Goal: Navigation & Orientation: Find specific page/section

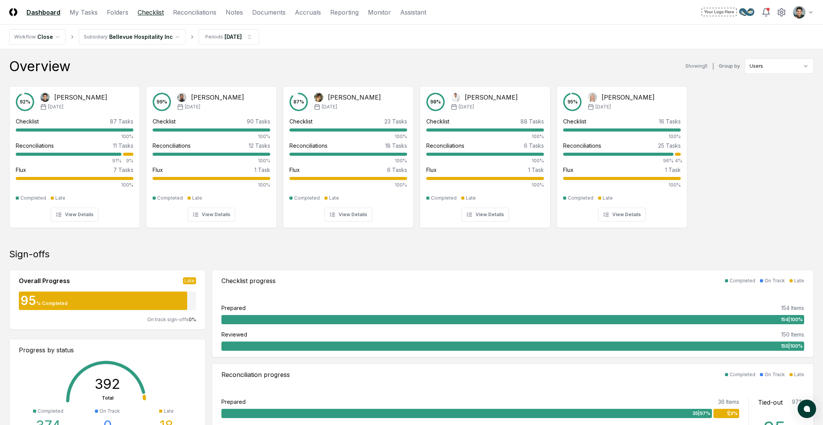
click at [159, 11] on link "Checklist" at bounding box center [151, 12] width 26 height 9
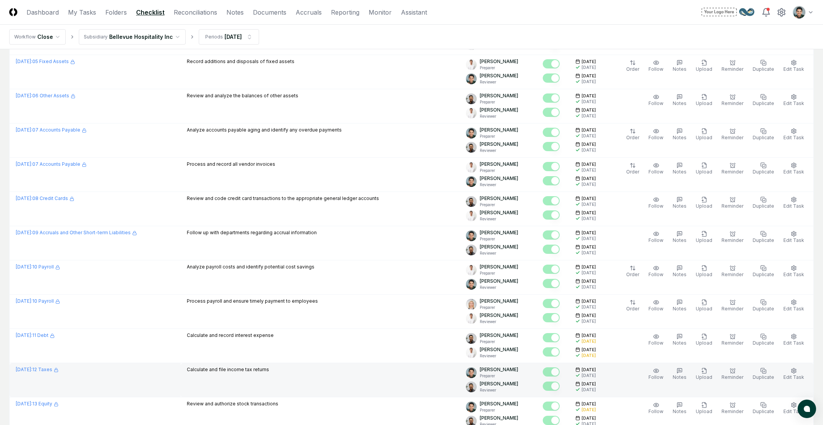
scroll to position [1489, 0]
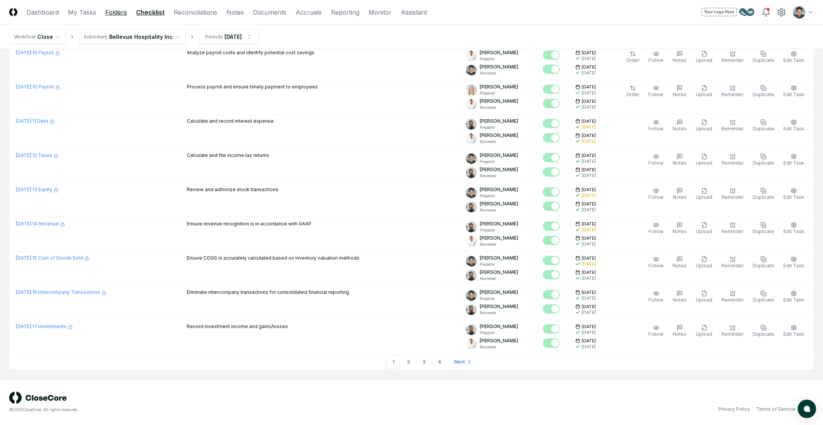
click at [122, 10] on link "Folders" at bounding box center [116, 12] width 22 height 9
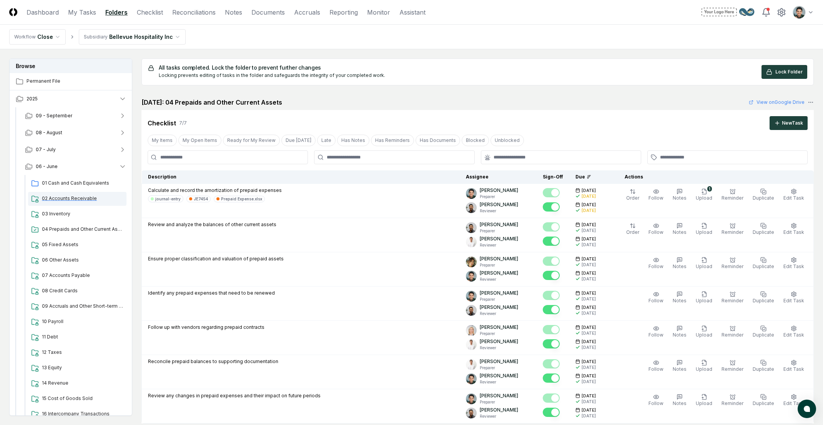
click at [68, 194] on div "02 Accounts Receivable" at bounding box center [77, 199] width 98 height 14
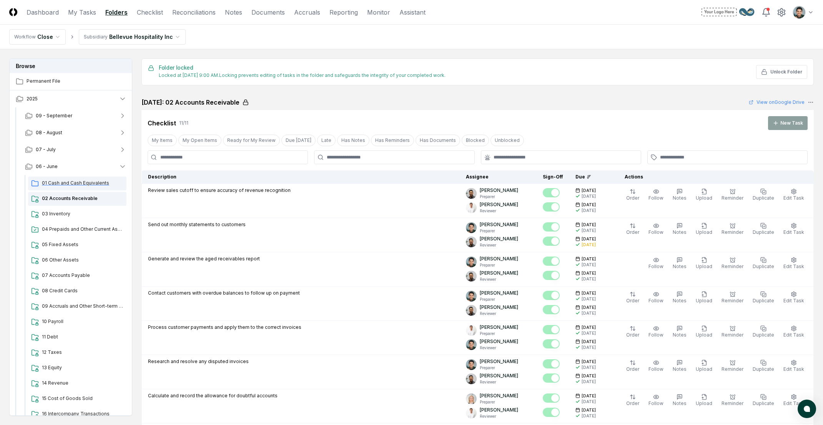
click at [88, 190] on div "01 Cash and Cash Equivalents" at bounding box center [77, 184] width 98 height 14
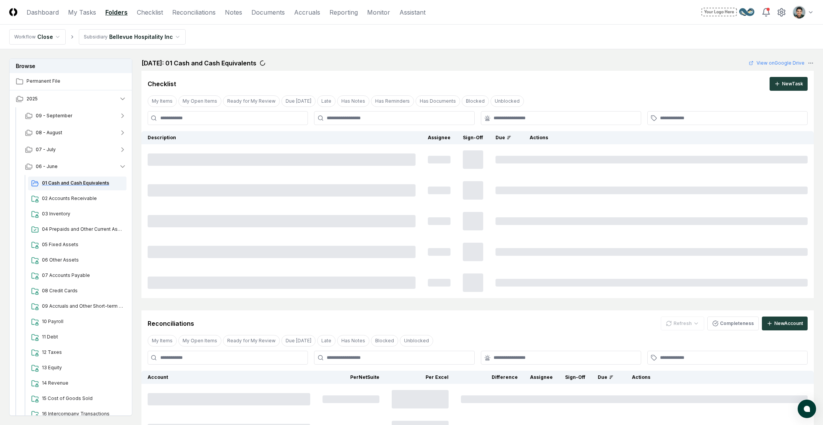
click at [90, 186] on span "01 Cash and Cash Equivalents" at bounding box center [83, 183] width 82 height 7
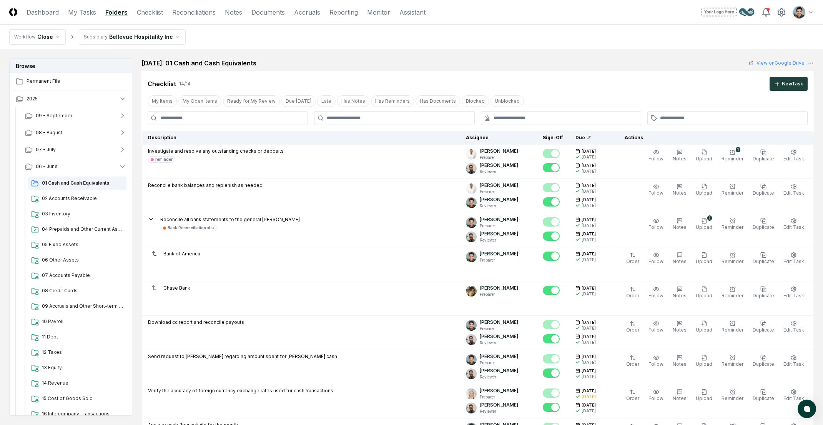
scroll to position [625, 0]
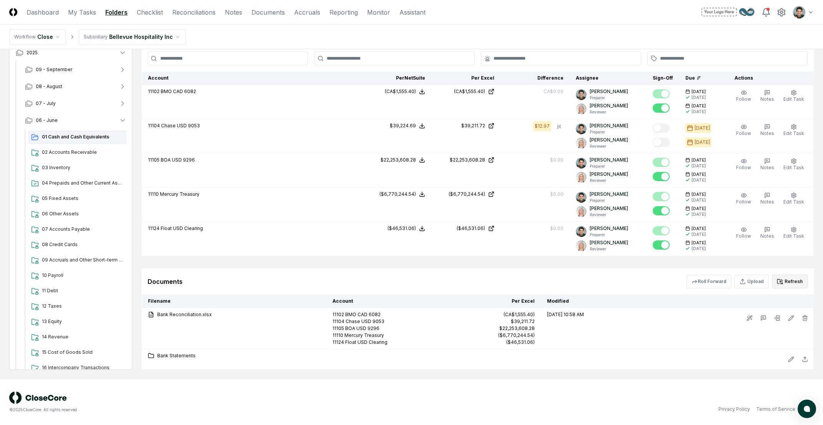
click at [788, 278] on button "Refresh" at bounding box center [790, 282] width 36 height 14
click at [787, 283] on button "Refresh" at bounding box center [790, 282] width 36 height 14
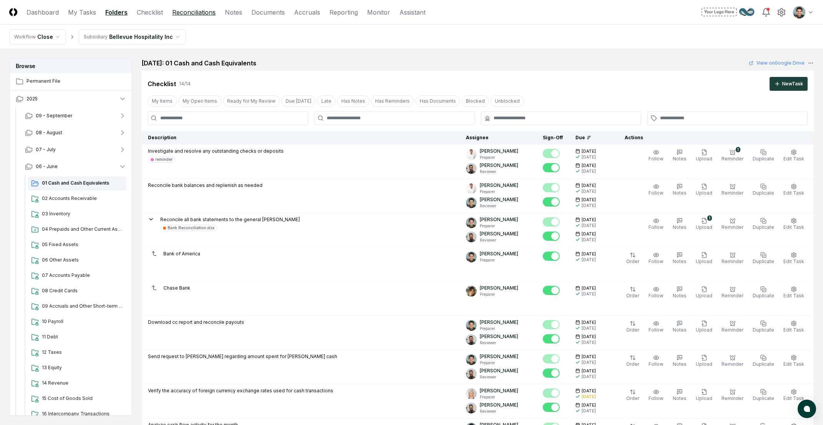
click at [194, 10] on link "Reconciliations" at bounding box center [193, 12] width 43 height 9
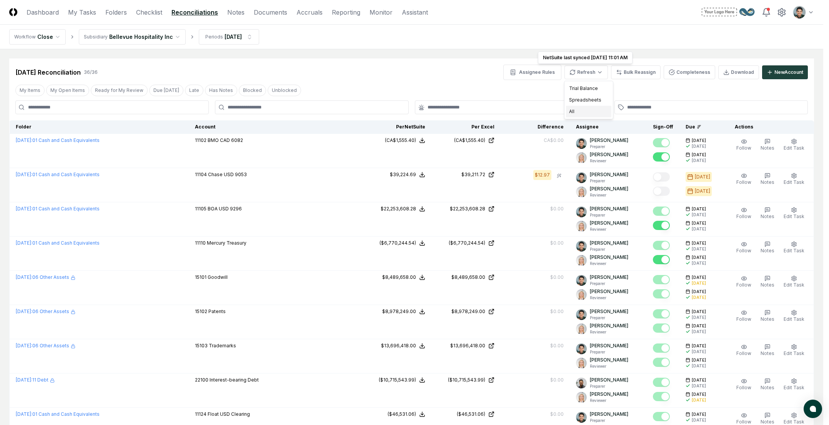
click at [584, 110] on div "All" at bounding box center [588, 112] width 45 height 12
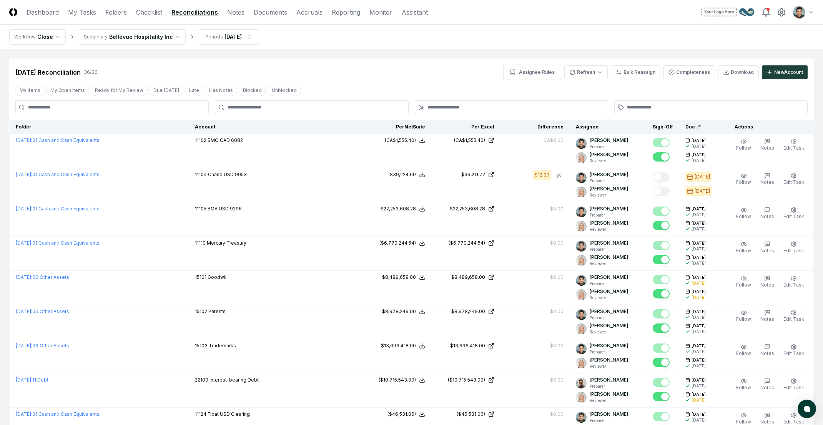
click at [319, 63] on div "Jun 2025 Reconciliation 36 / 36 Assignee Rules Refresh Bulk Reassign Completene…" at bounding box center [411, 69] width 805 height 22
click at [120, 10] on link "Folders" at bounding box center [116, 12] width 22 height 9
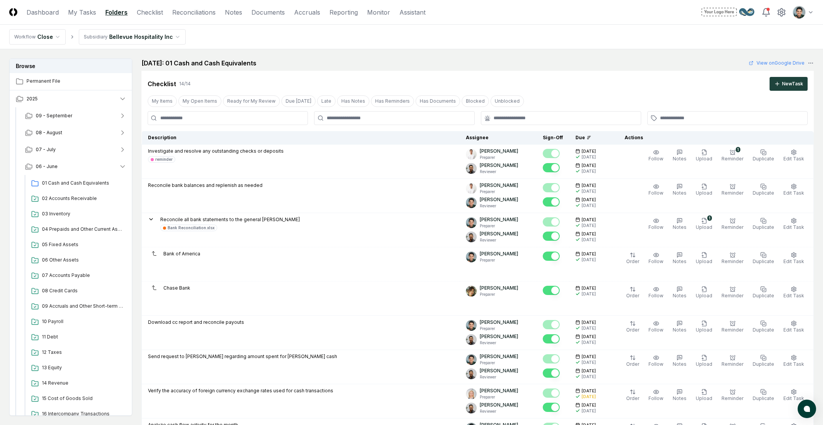
click at [191, 6] on header "CloseCore Dashboard My Tasks Folders Checklist Reconciliations Notes Documents …" at bounding box center [411, 12] width 823 height 25
click at [190, 10] on link "Reconciliations" at bounding box center [193, 12] width 43 height 9
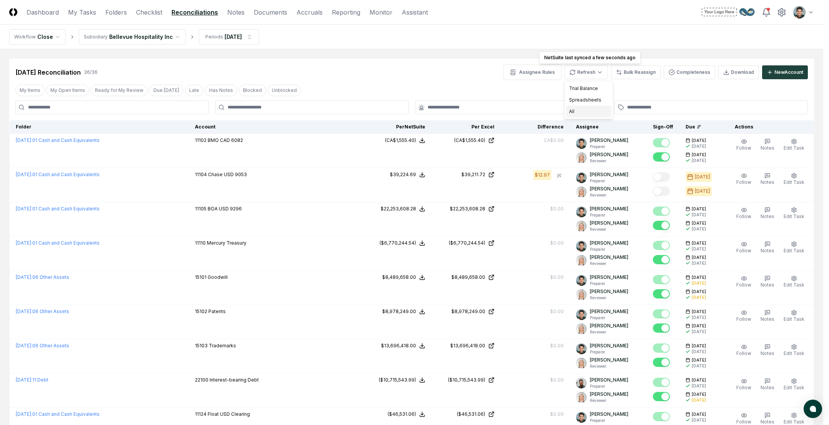
click at [587, 113] on div "All" at bounding box center [588, 112] width 45 height 12
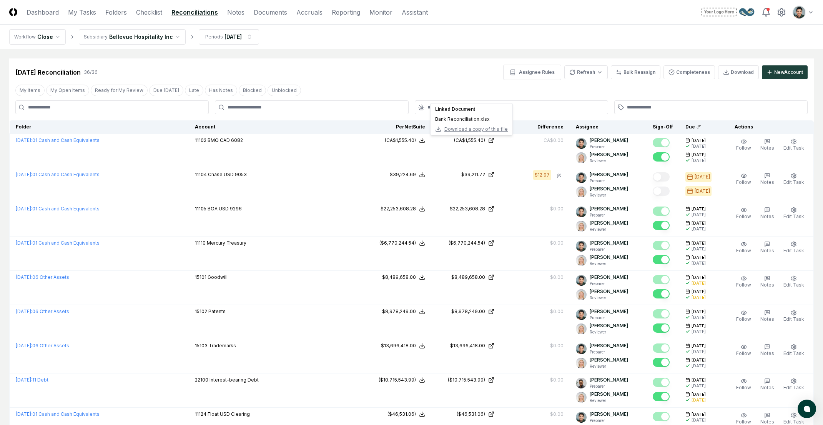
click at [460, 59] on div "Jun 2025 Reconciliation 36 / 36 Assignee Rules Refresh Bulk Reassign Completene…" at bounding box center [411, 69] width 805 height 22
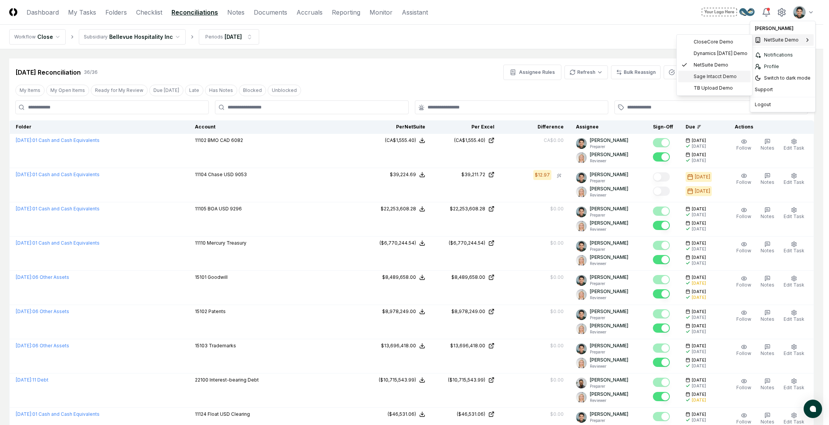
click at [720, 77] on span "Sage Intacct Demo" at bounding box center [715, 76] width 43 height 7
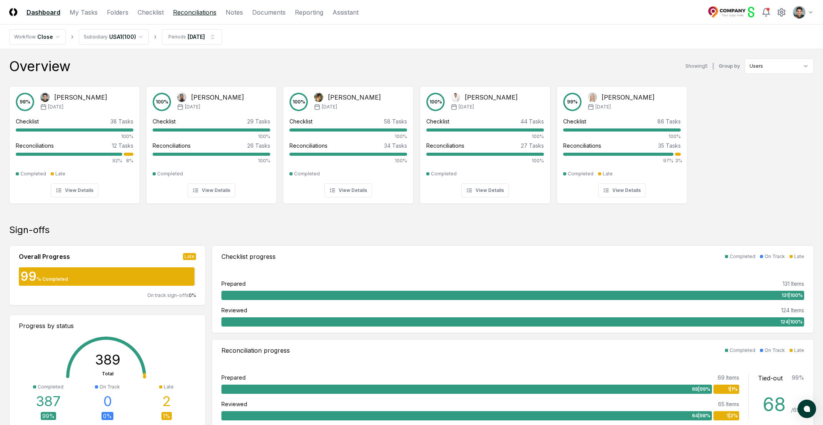
click at [201, 14] on link "Reconciliations" at bounding box center [194, 12] width 43 height 9
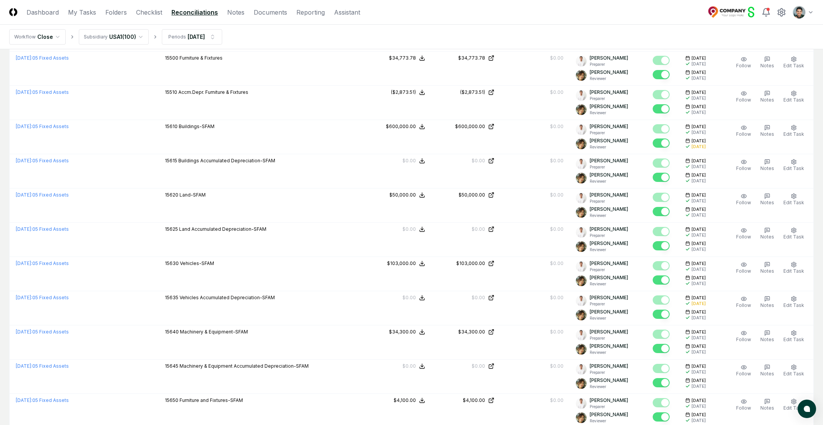
scroll to position [1491, 0]
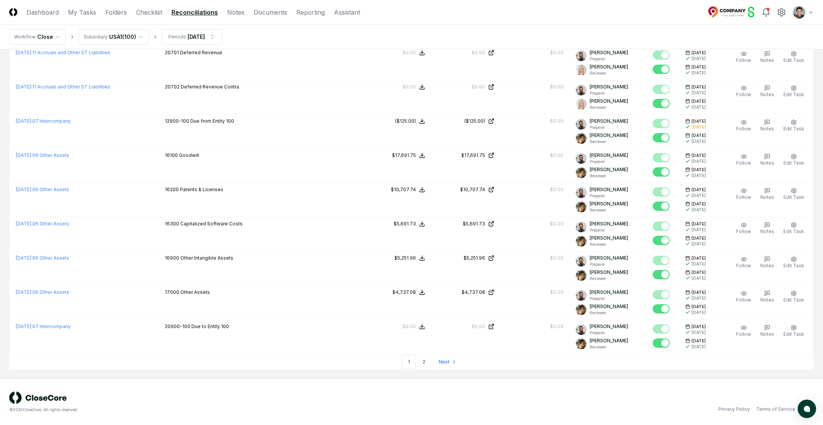
click at [451, 360] on icon "Go to next page" at bounding box center [454, 362] width 6 height 6
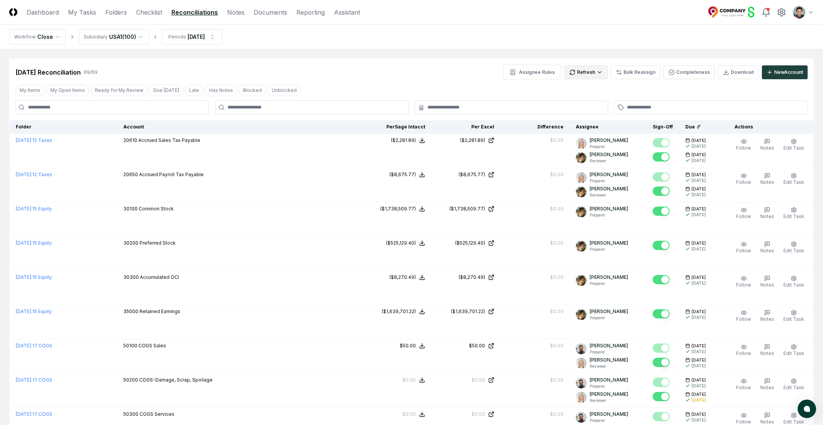
click at [589, 72] on html "CloseCore Dashboard My Tasks Folders Checklist Reconciliations Notes Documents …" at bounding box center [411, 427] width 823 height 855
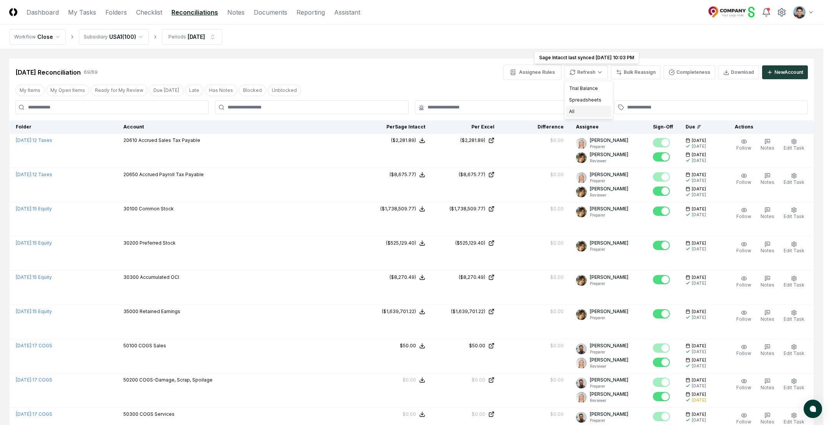
click at [590, 107] on div "All" at bounding box center [588, 112] width 45 height 12
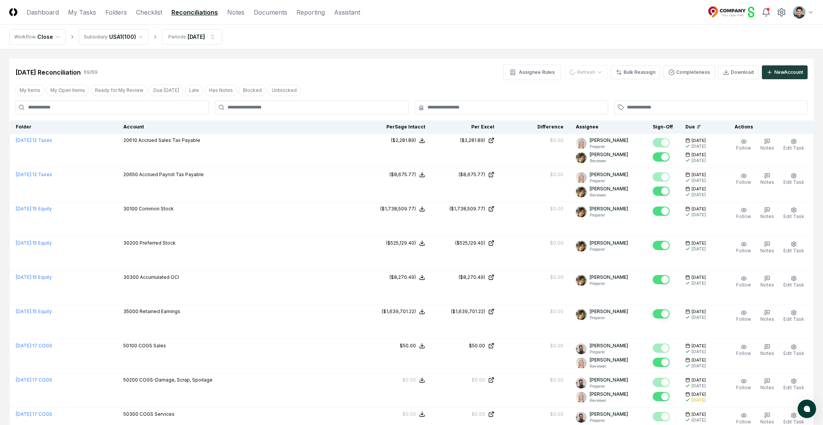
click at [535, 52] on main "Cancel Reassign Feb 2025 Reconciliation 69 / 69 Assignee Rules Refresh Bulk Rea…" at bounding box center [411, 428] width 823 height 759
click at [600, 67] on html "CloseCore Dashboard My Tasks Folders Checklist Reconciliations Notes Documents …" at bounding box center [411, 427] width 823 height 855
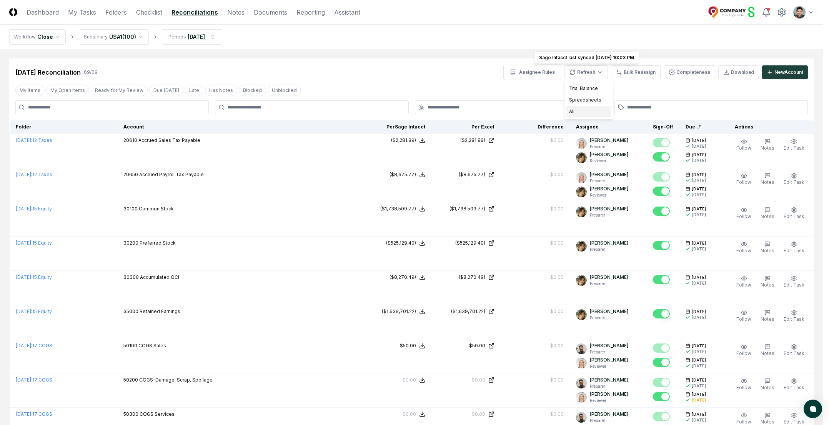
click at [576, 110] on div "All" at bounding box center [588, 112] width 45 height 12
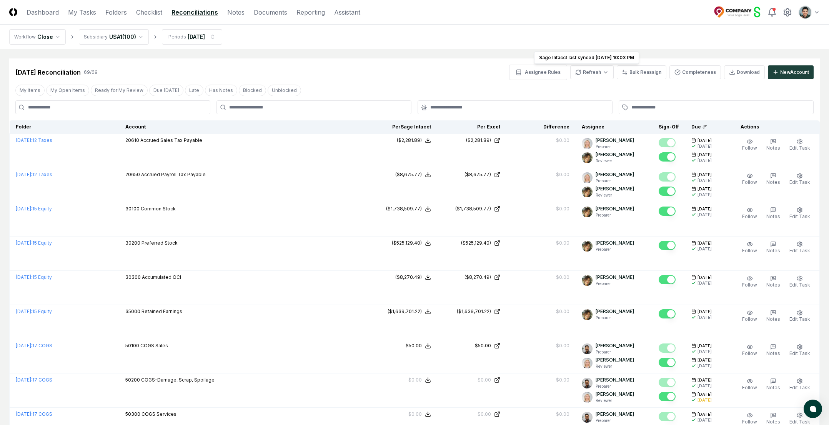
click at [806, 13] on html "CloseCore Dashboard My Tasks Folders Checklist Reconciliations Notes Documents …" at bounding box center [414, 427] width 829 height 855
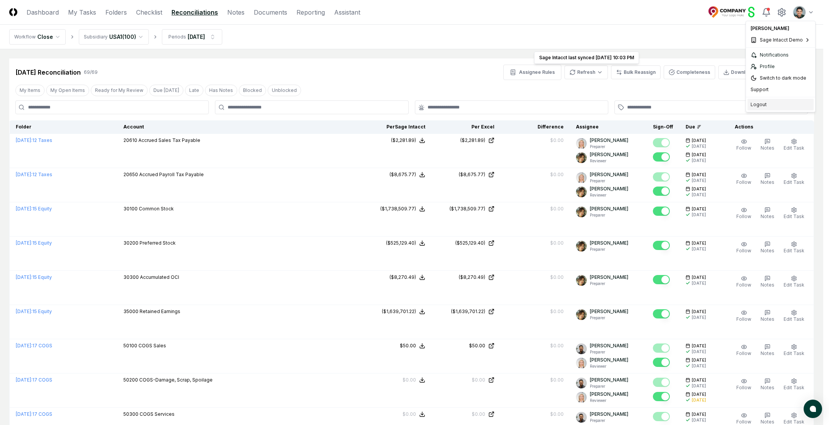
click at [766, 106] on div "Logout" at bounding box center [781, 105] width 66 height 12
